Goal: Obtain resource: Download file/media

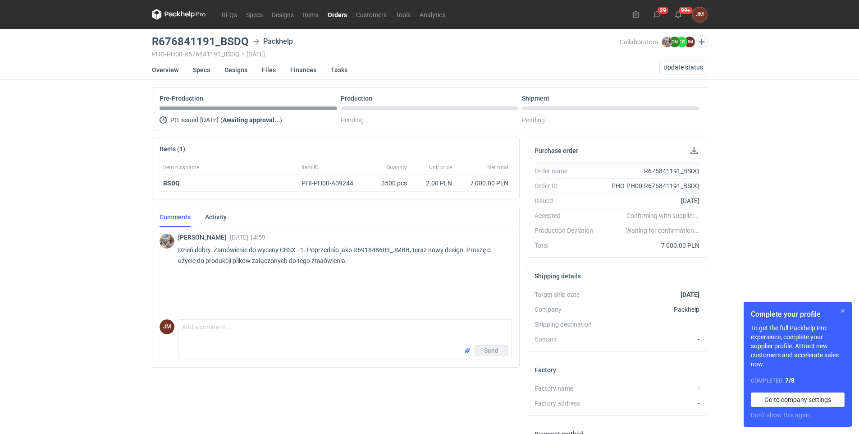
click at [843, 309] on button "button" at bounding box center [842, 310] width 11 height 11
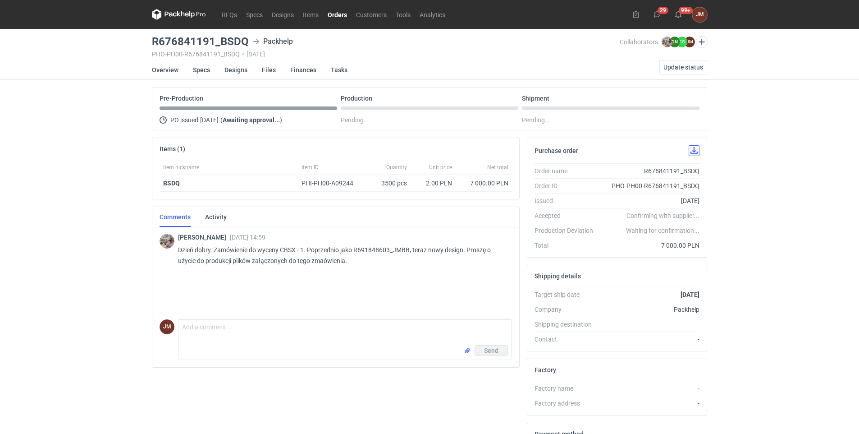
click at [692, 150] on button "button" at bounding box center [694, 150] width 11 height 11
click at [694, 151] on button "button" at bounding box center [694, 150] width 11 height 11
click at [233, 70] on link "Designs" at bounding box center [235, 70] width 23 height 20
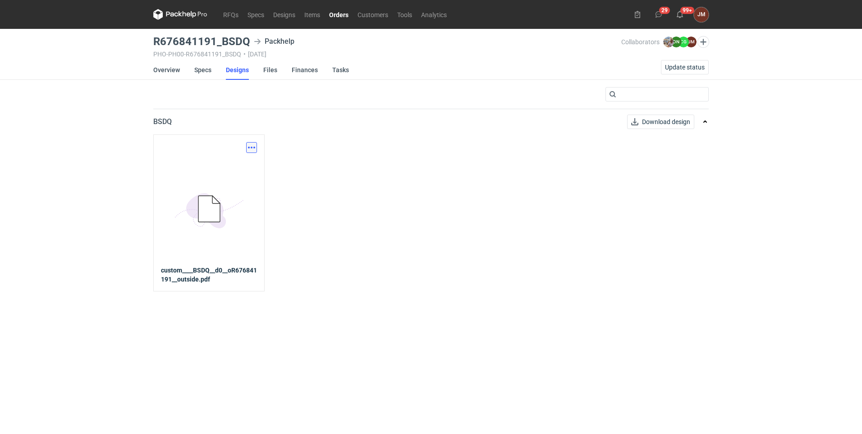
click at [249, 146] on button "button" at bounding box center [251, 147] width 11 height 11
click at [235, 168] on link "Download design part" at bounding box center [211, 167] width 83 height 14
click at [249, 148] on button "button" at bounding box center [251, 147] width 11 height 11
click at [242, 165] on link "Download design part" at bounding box center [211, 167] width 83 height 14
click at [167, 69] on link "Overview" at bounding box center [166, 70] width 27 height 20
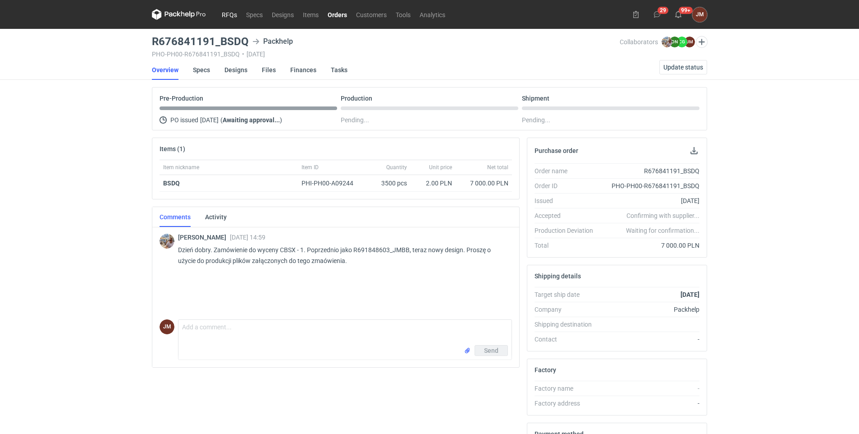
click at [227, 13] on link "RFQs" at bounding box center [229, 14] width 24 height 11
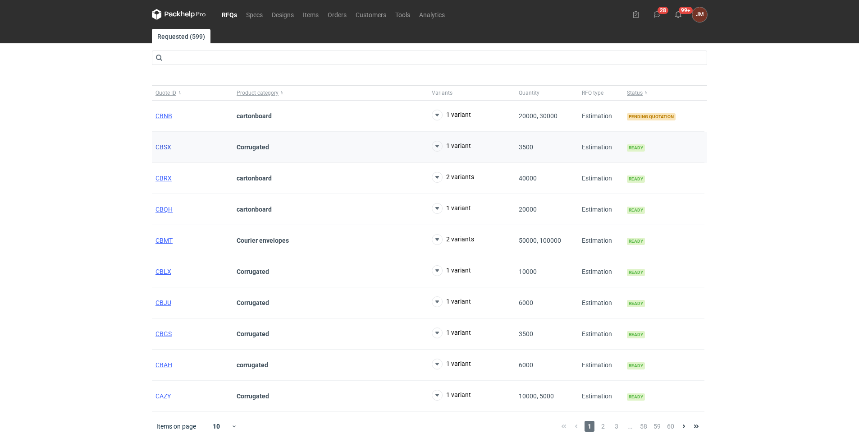
click at [168, 146] on span "CBSX" at bounding box center [163, 146] width 16 height 7
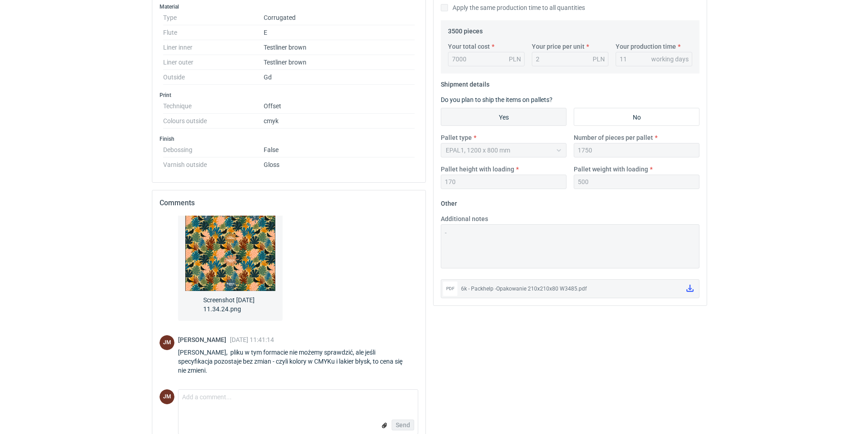
scroll to position [308, 0]
